Goal: Transaction & Acquisition: Purchase product/service

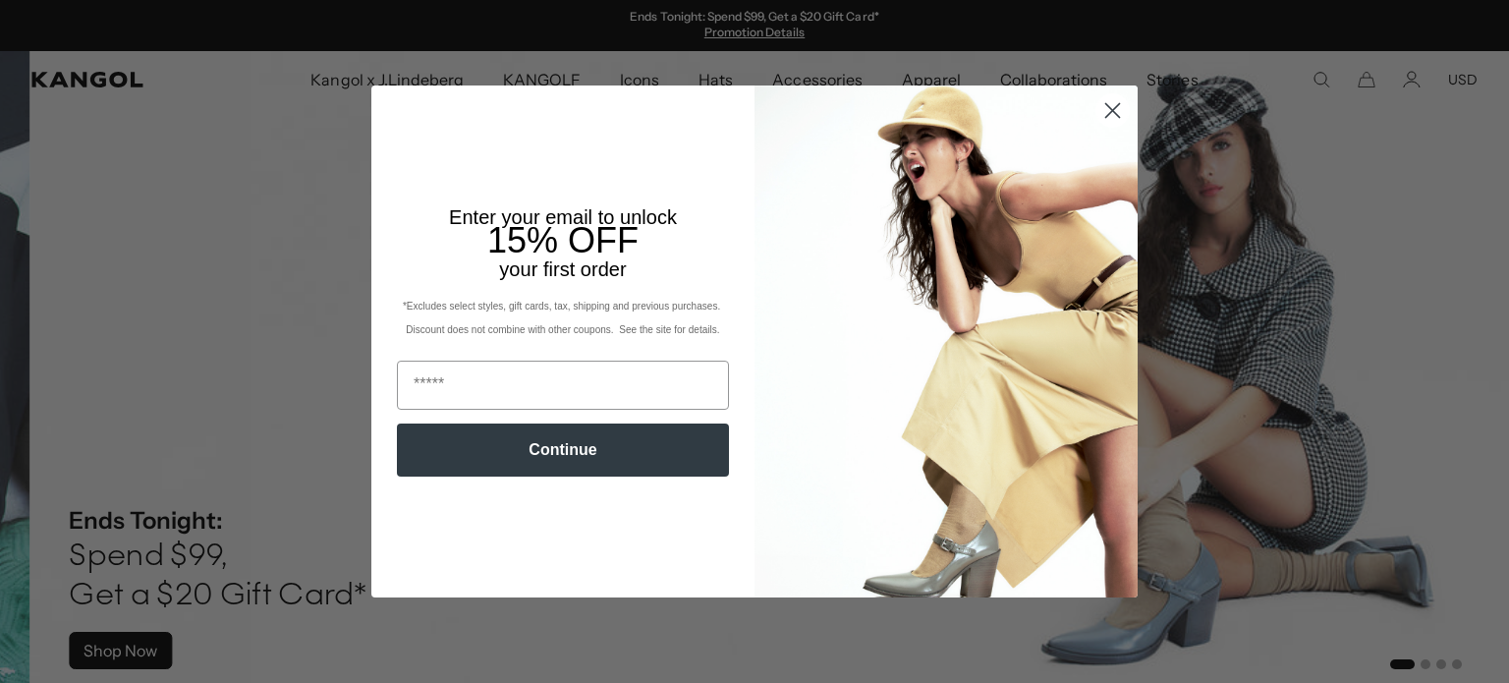
click at [1105, 197] on img "POPUP Form" at bounding box center [946, 340] width 383 height 511
click at [1104, 109] on circle "Close dialog" at bounding box center [1112, 110] width 32 height 32
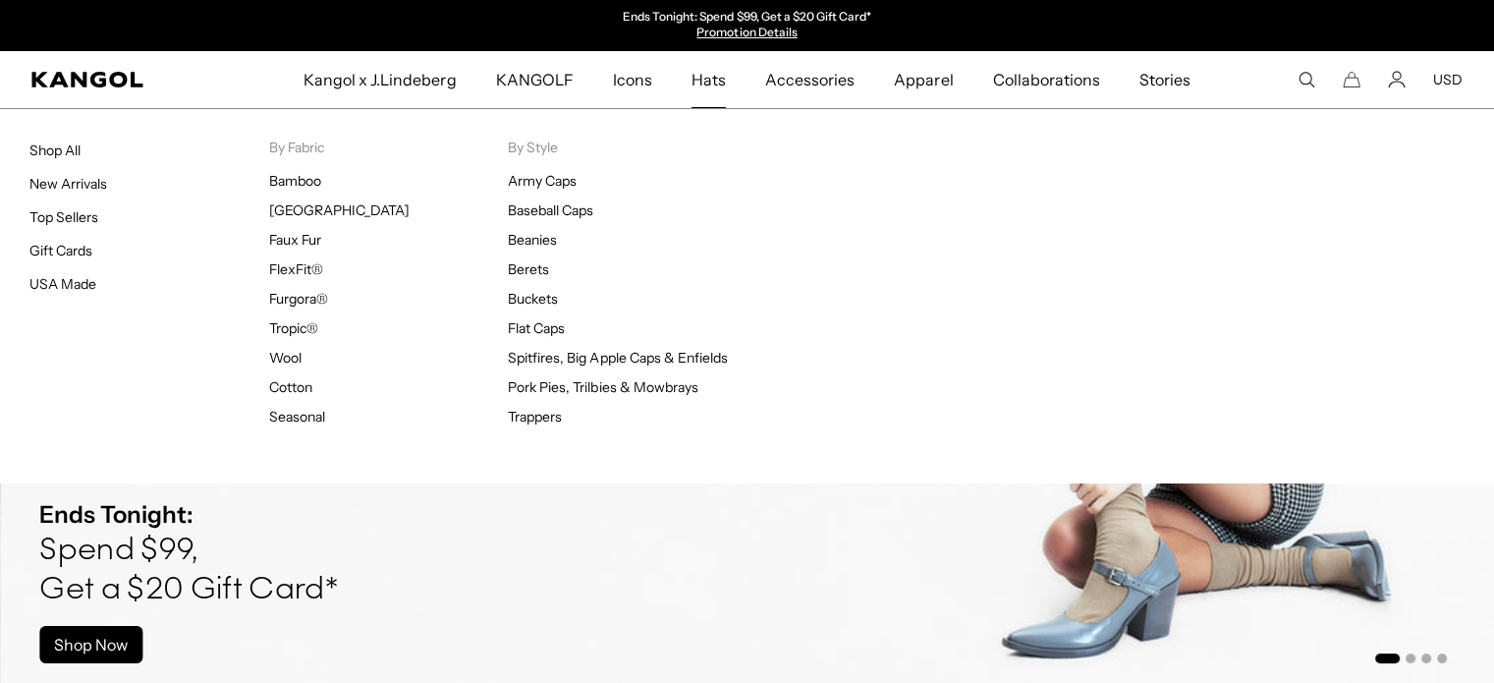
click at [719, 78] on span "Hats" at bounding box center [709, 79] width 34 height 57
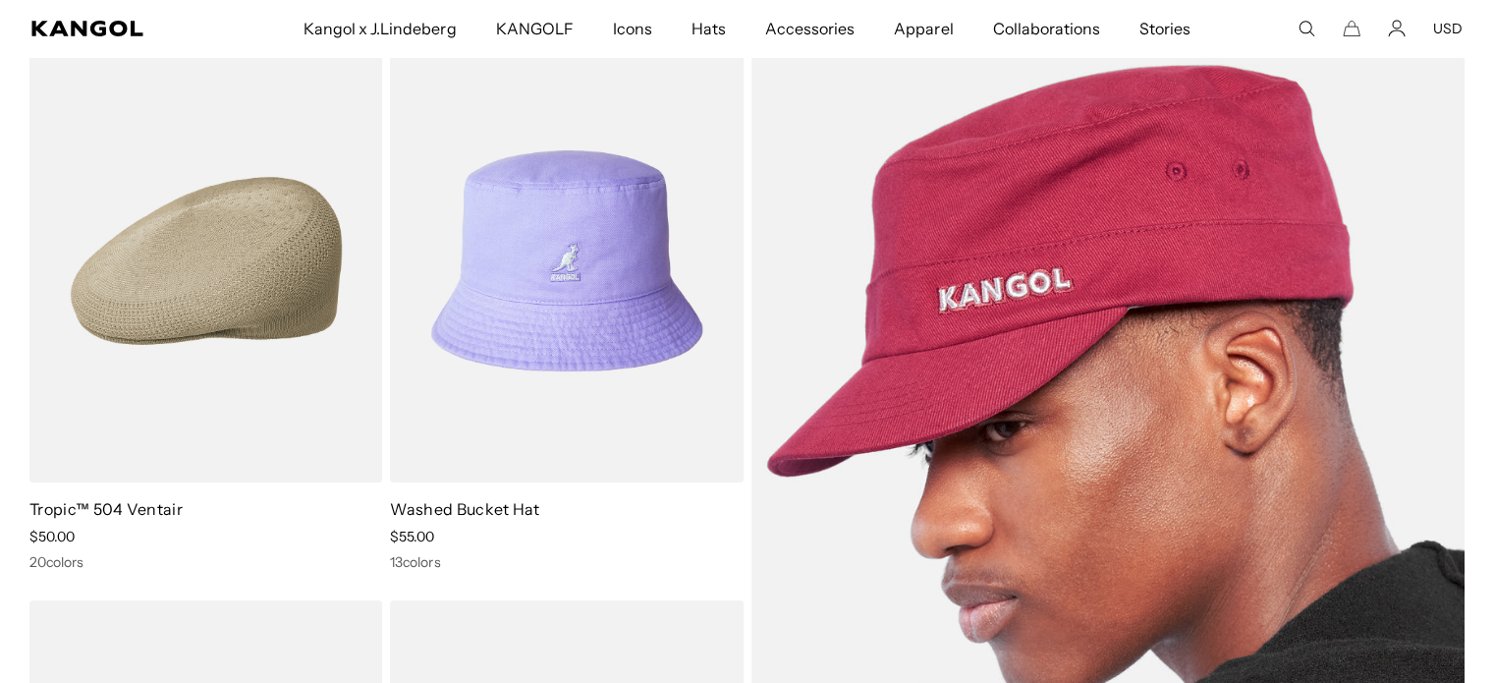
scroll to position [0, 405]
click at [1178, 323] on img at bounding box center [1109, 541] width 714 height 1004
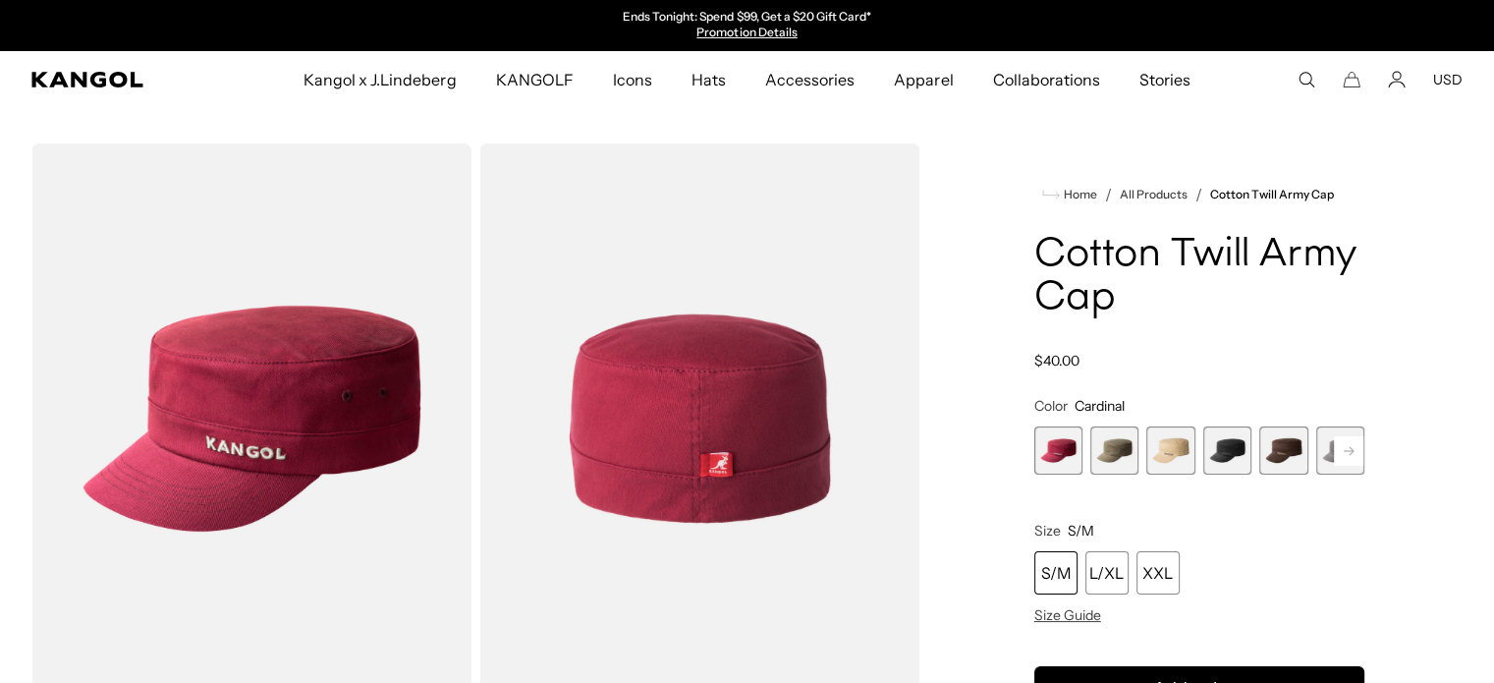
click at [1238, 453] on span "4 of 9" at bounding box center [1228, 450] width 48 height 48
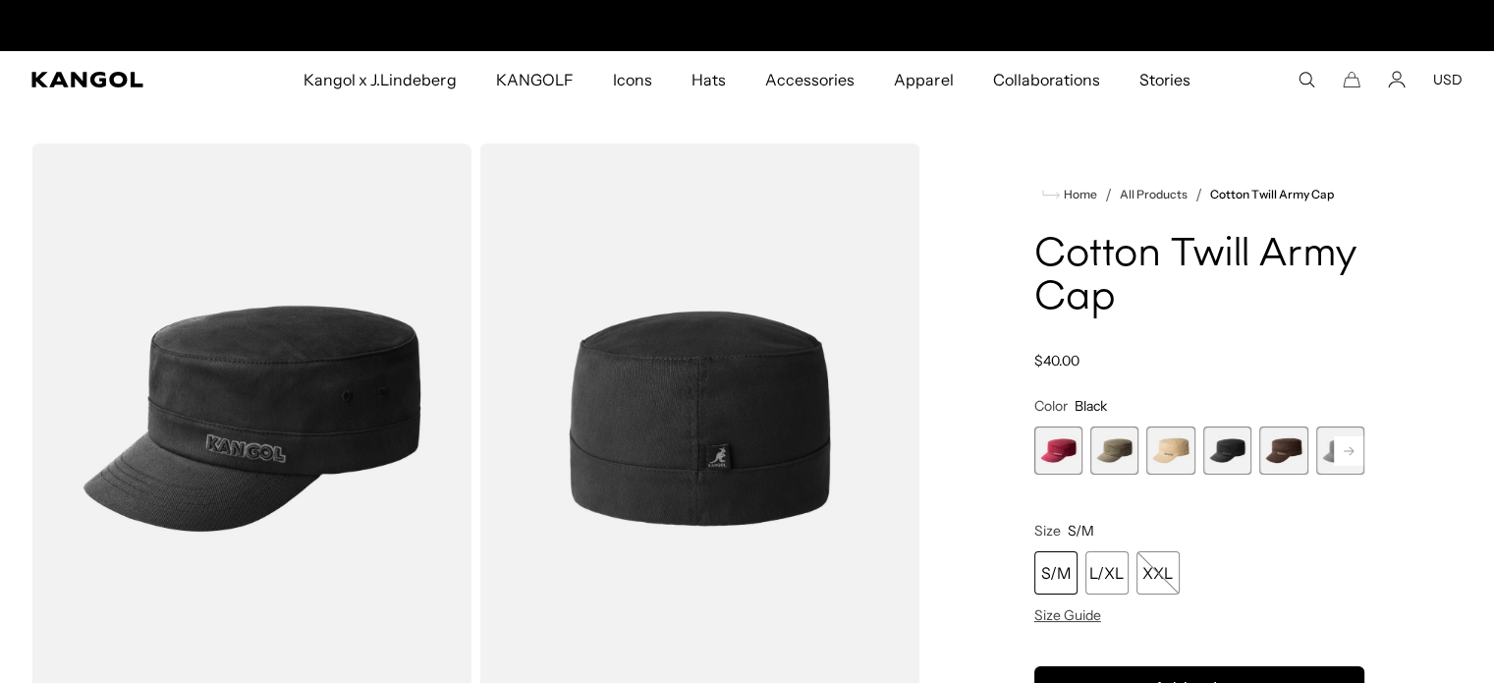
scroll to position [0, 405]
